Goal: Find specific page/section: Find specific page/section

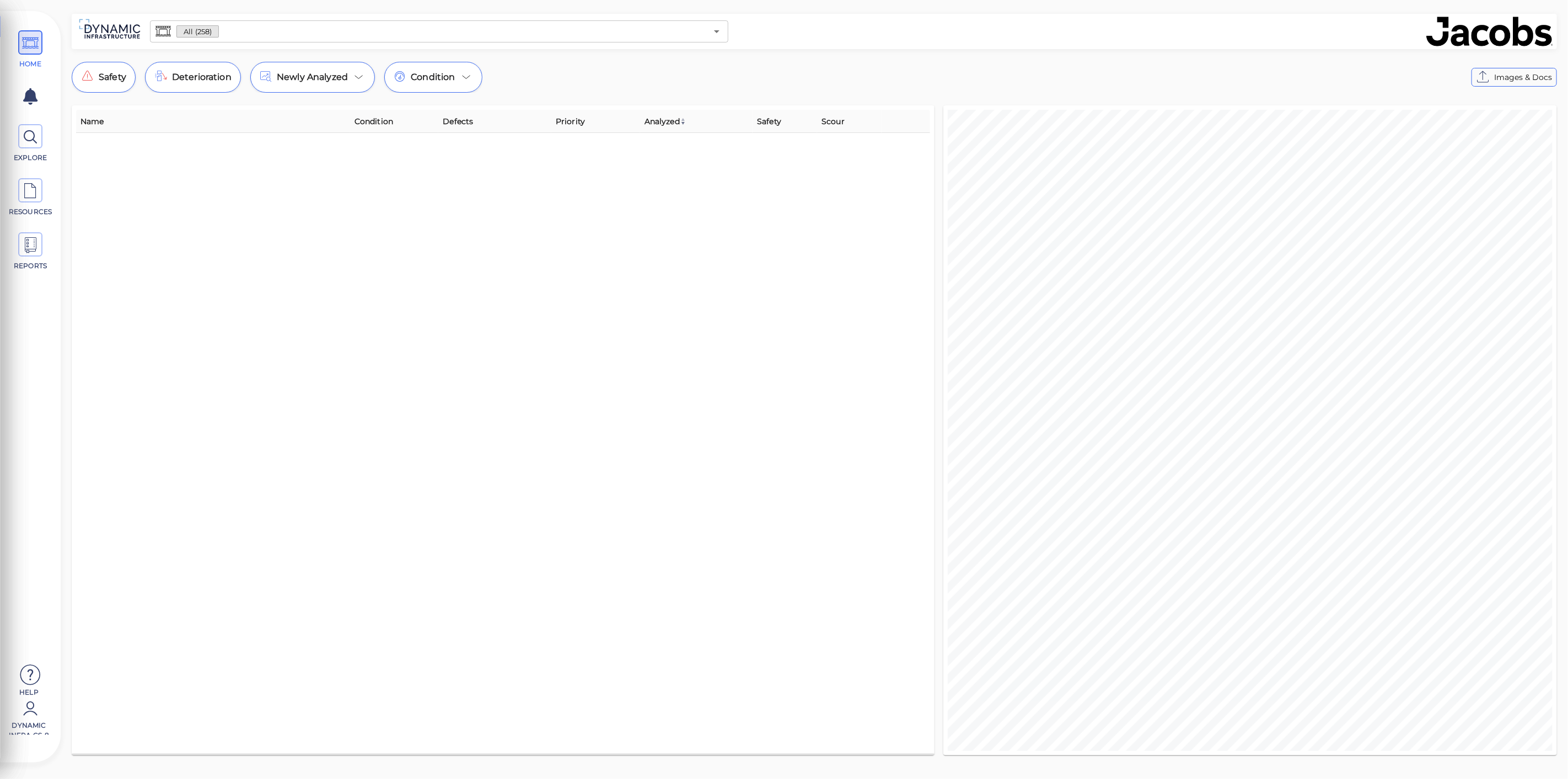
click at [489, 45] on div "All (258) ​" at bounding box center [439, 31] width 587 height 31
click at [497, 36] on input "text" at bounding box center [463, 31] width 488 height 15
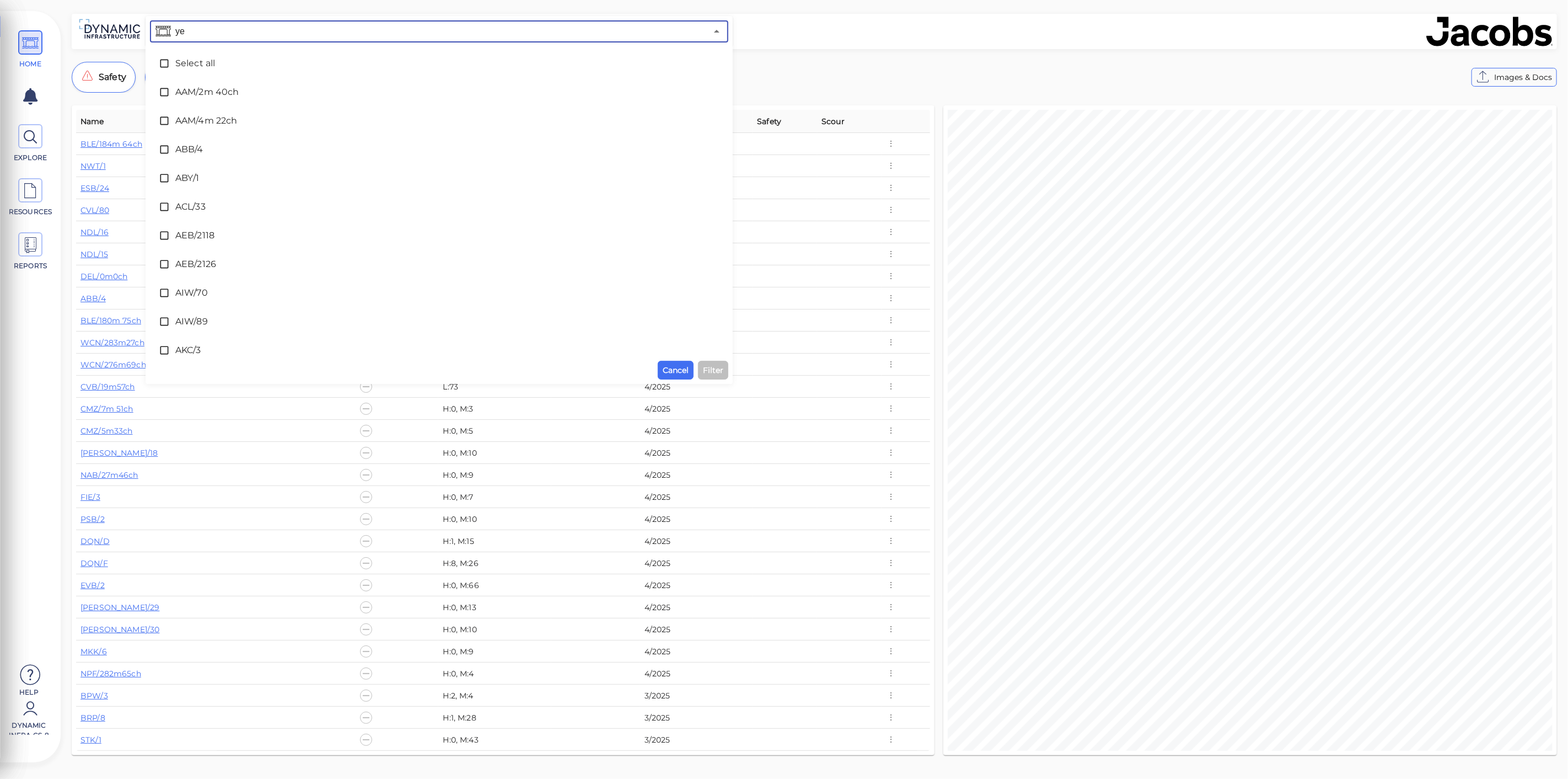
type input "yea"
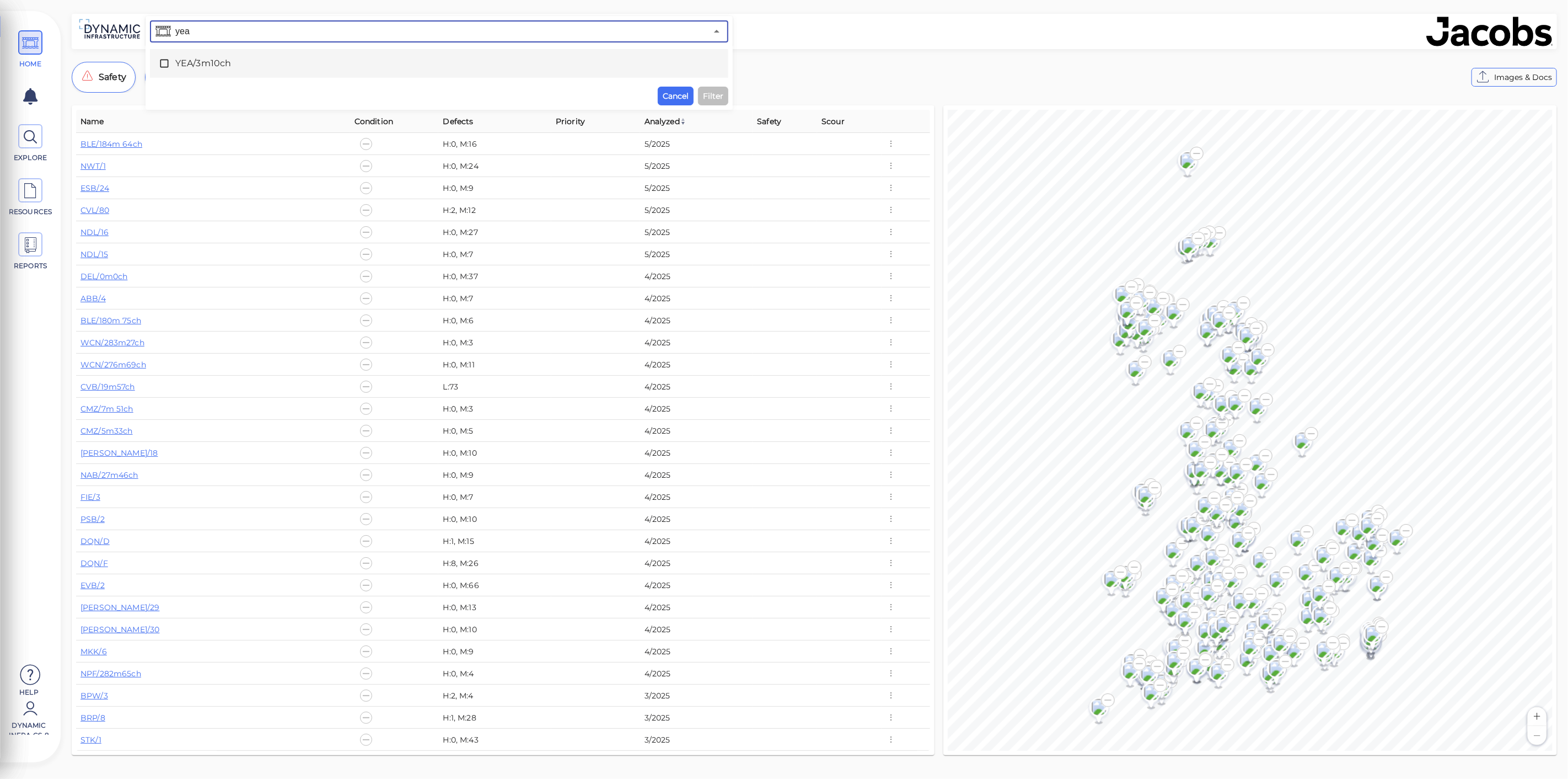
click at [409, 69] on span "YEA/3m10ch" at bounding box center [439, 64] width 527 height 13
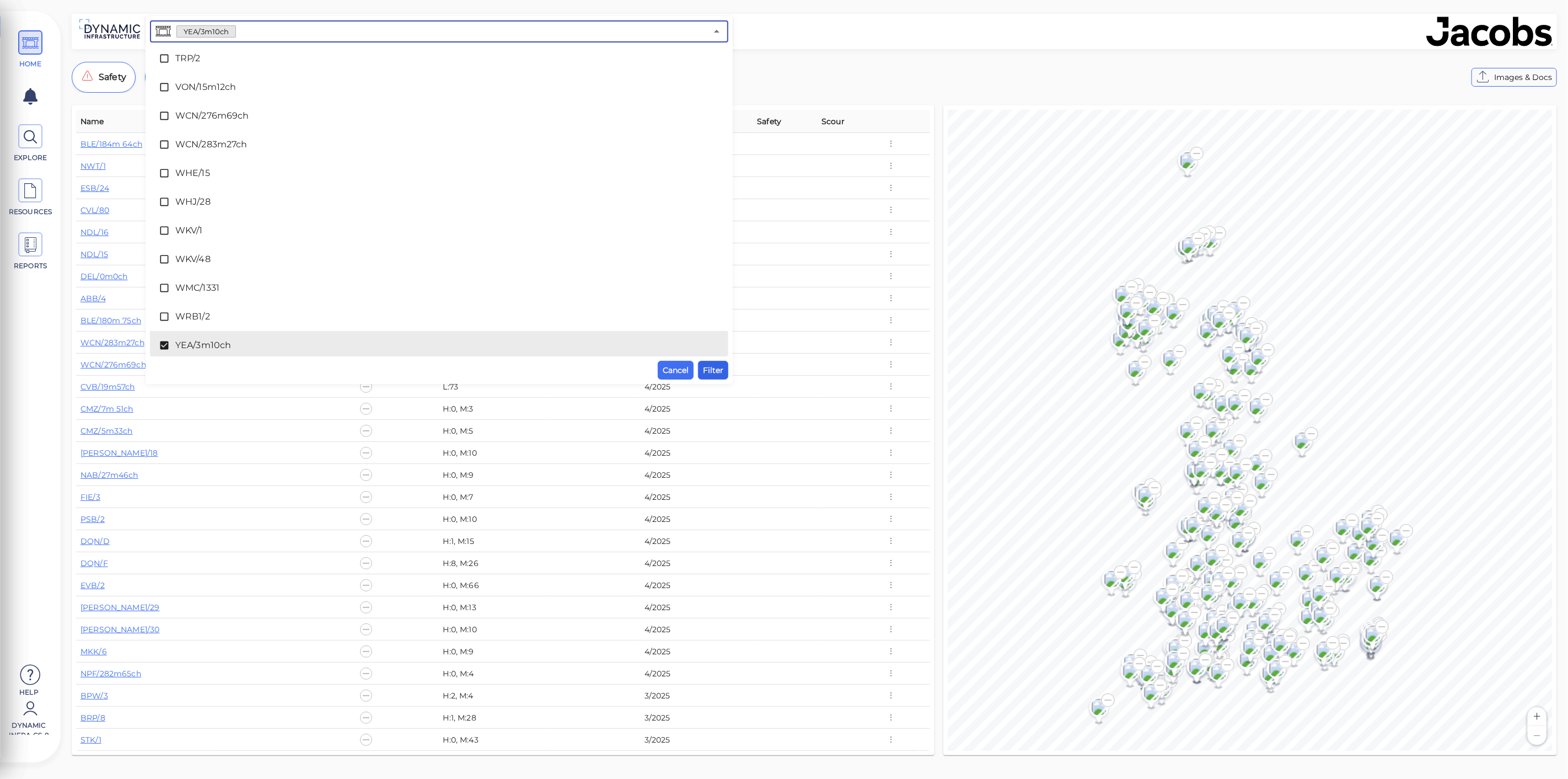
click at [716, 368] on span "Filter" at bounding box center [713, 370] width 21 height 13
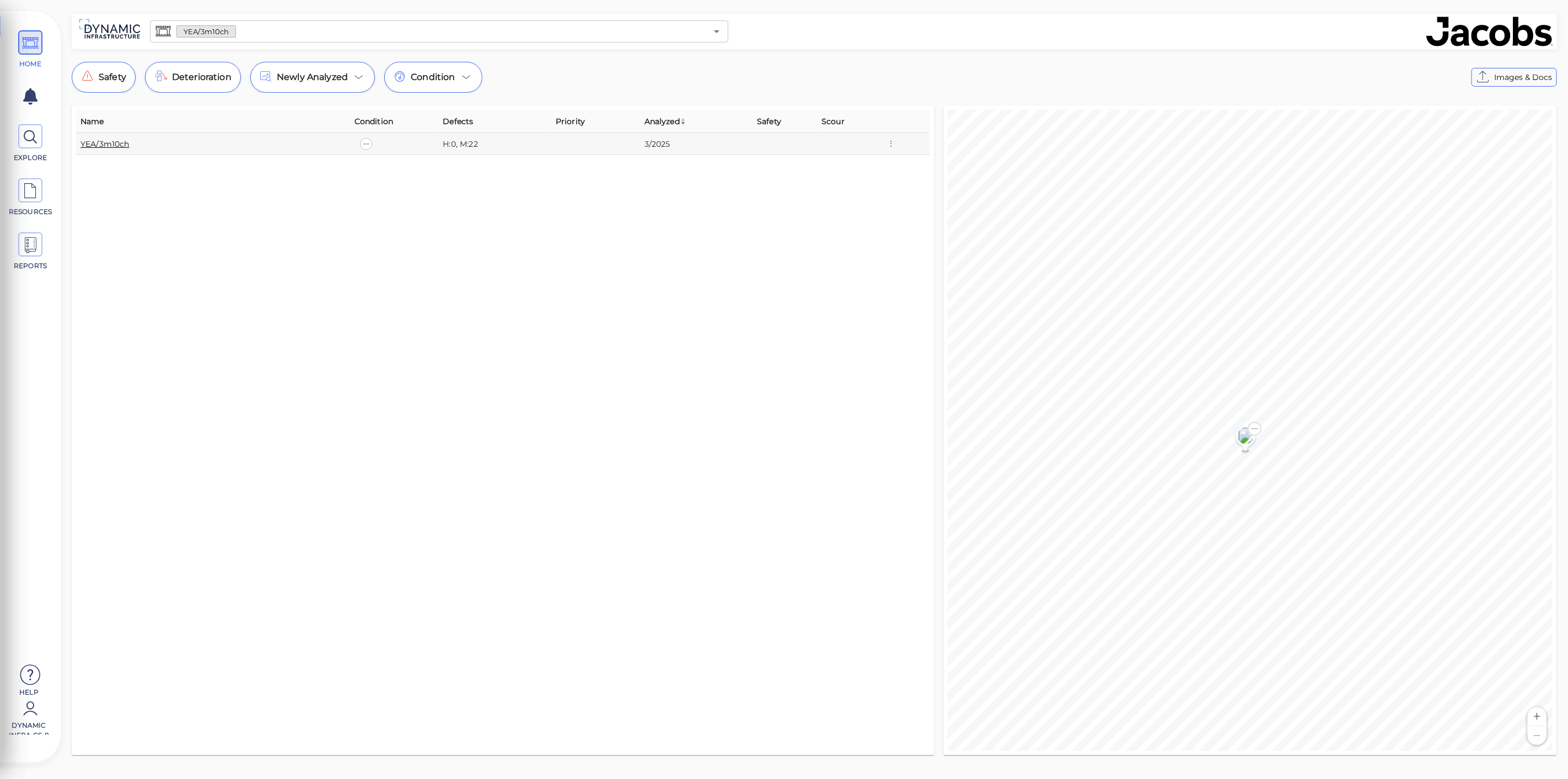
click at [99, 141] on link "YEA/3m10ch" at bounding box center [105, 144] width 49 height 10
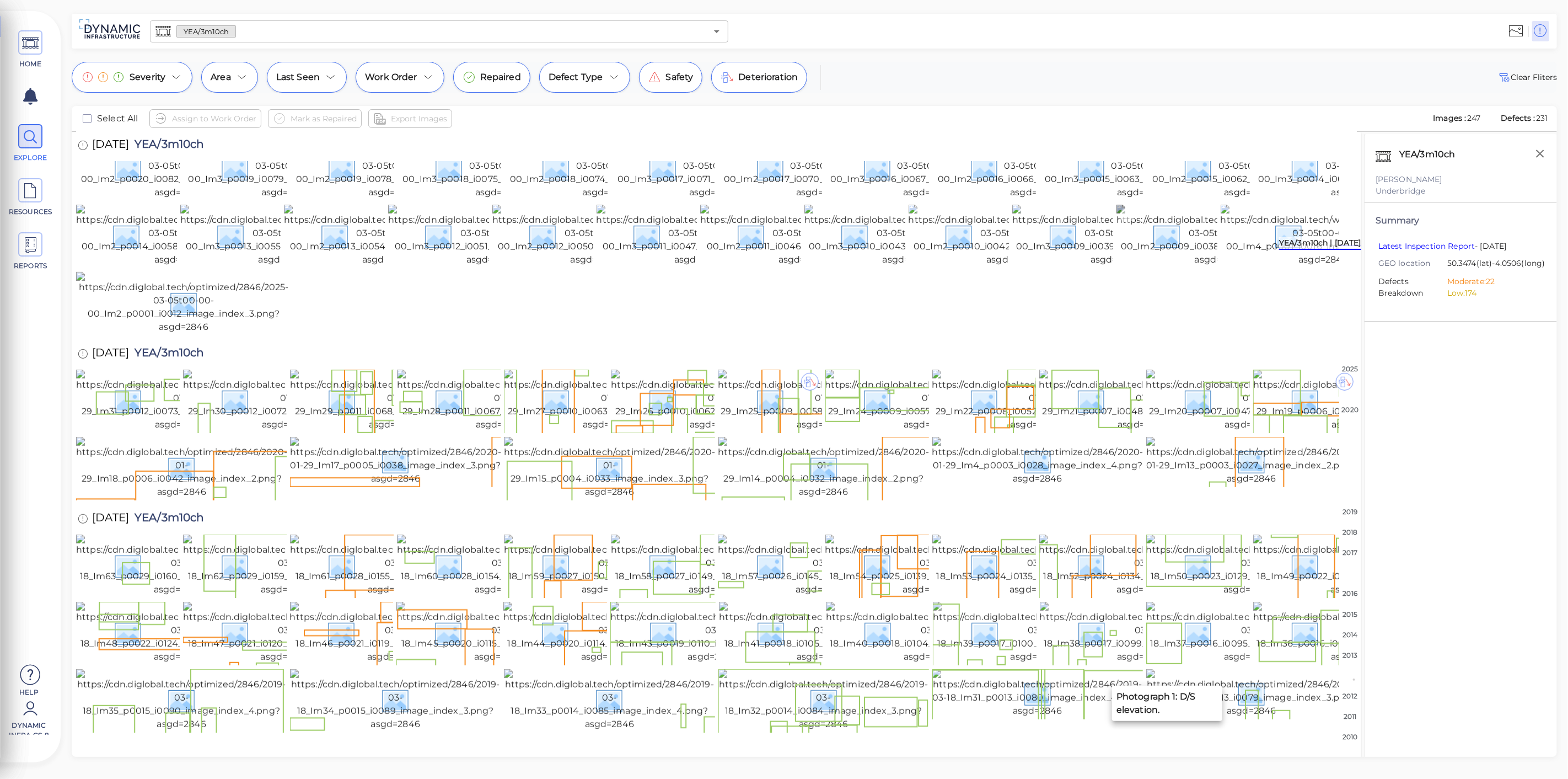
scroll to position [490, 0]
